Goal: Task Accomplishment & Management: Complete application form

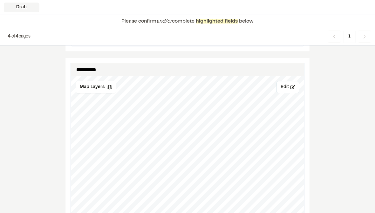
scroll to position [636, 0]
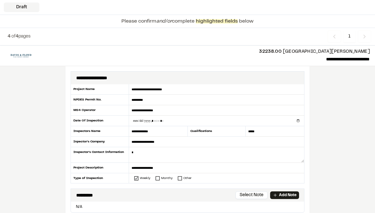
click at [19, 11] on div "Draft" at bounding box center [22, 8] width 36 height 10
click at [20, 7] on div "Draft" at bounding box center [22, 8] width 36 height 10
click at [217, 152] on textarea at bounding box center [216, 155] width 175 height 16
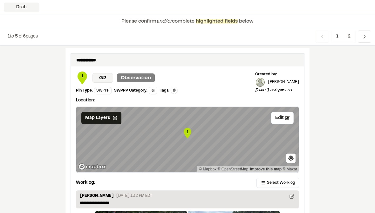
scroll to position [1014, 0]
type textarea "**********"
click at [283, 112] on button "Edit" at bounding box center [282, 118] width 23 height 12
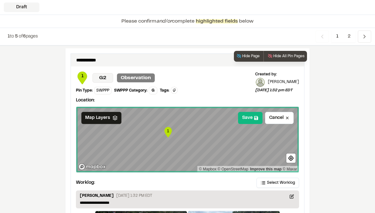
click at [252, 112] on button "Save" at bounding box center [250, 118] width 24 height 12
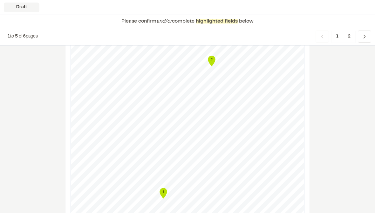
scroll to position [781, 0]
click at [213, 56] on icon "Map marker" at bounding box center [211, 61] width 7 height 10
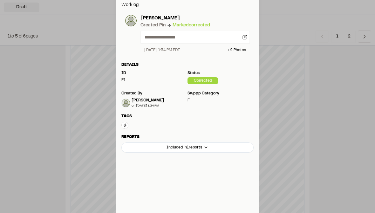
scroll to position [115, 0]
click at [200, 159] on div "SWPPP Report #10 2025-09-05" at bounding box center [181, 160] width 69 height 11
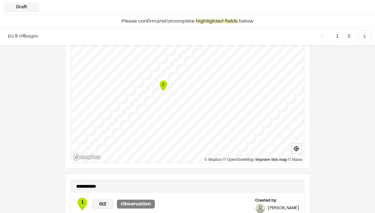
scroll to position [1121, 0]
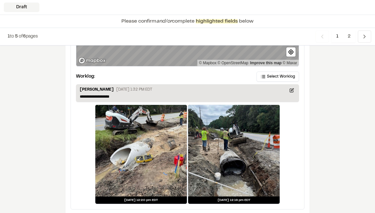
click at [363, 38] on icon "Navigation" at bounding box center [364, 36] width 6 height 6
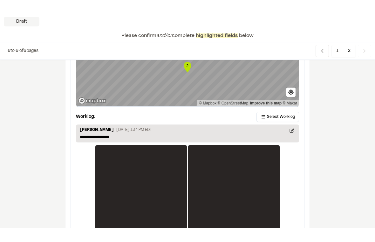
scroll to position [0, 0]
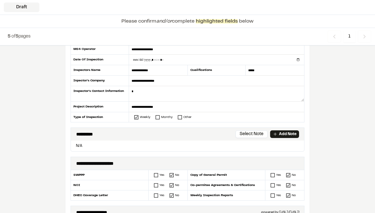
scroll to position [61, 0]
click at [291, 135] on p "Add Note" at bounding box center [287, 134] width 17 height 6
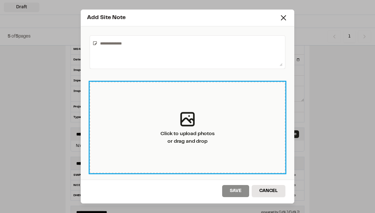
click at [197, 132] on div "Click to upload photos or drag and drop" at bounding box center [188, 137] width 54 height 15
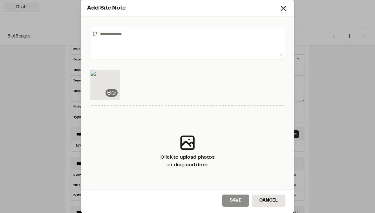
click at [186, 41] on textarea at bounding box center [190, 43] width 185 height 28
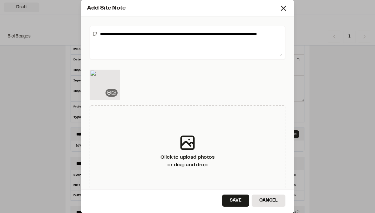
type textarea "**********"
click at [239, 202] on button "Save" at bounding box center [235, 201] width 27 height 12
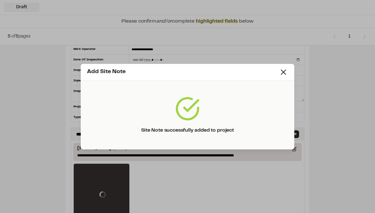
click at [285, 70] on line at bounding box center [283, 72] width 4 height 4
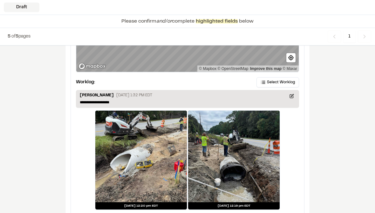
scroll to position [1197, 0]
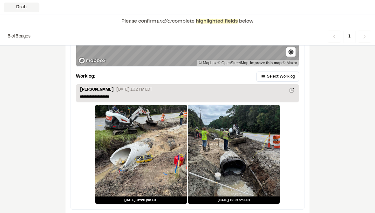
click at [365, 37] on polyline "Navigation" at bounding box center [365, 36] width 2 height 3
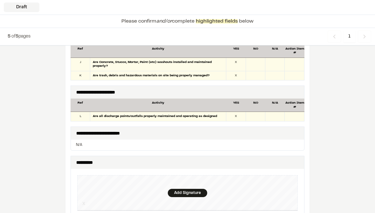
scroll to position [595, 0]
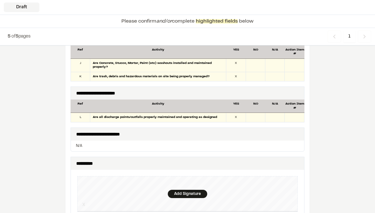
click at [194, 190] on div "Add Signature" at bounding box center [187, 194] width 39 height 8
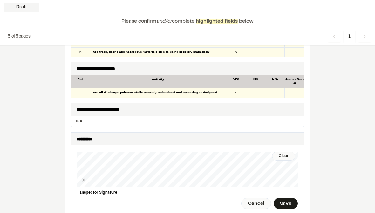
scroll to position [646, 0]
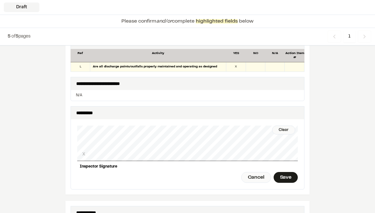
click at [289, 172] on div "Save" at bounding box center [286, 177] width 24 height 11
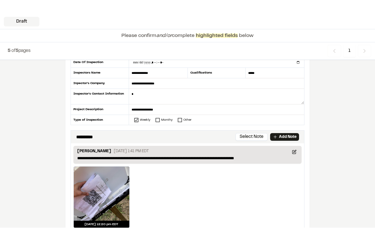
scroll to position [0, 0]
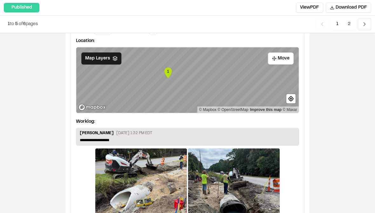
scroll to position [1097, 0]
